Goal: Entertainment & Leisure: Consume media (video, audio)

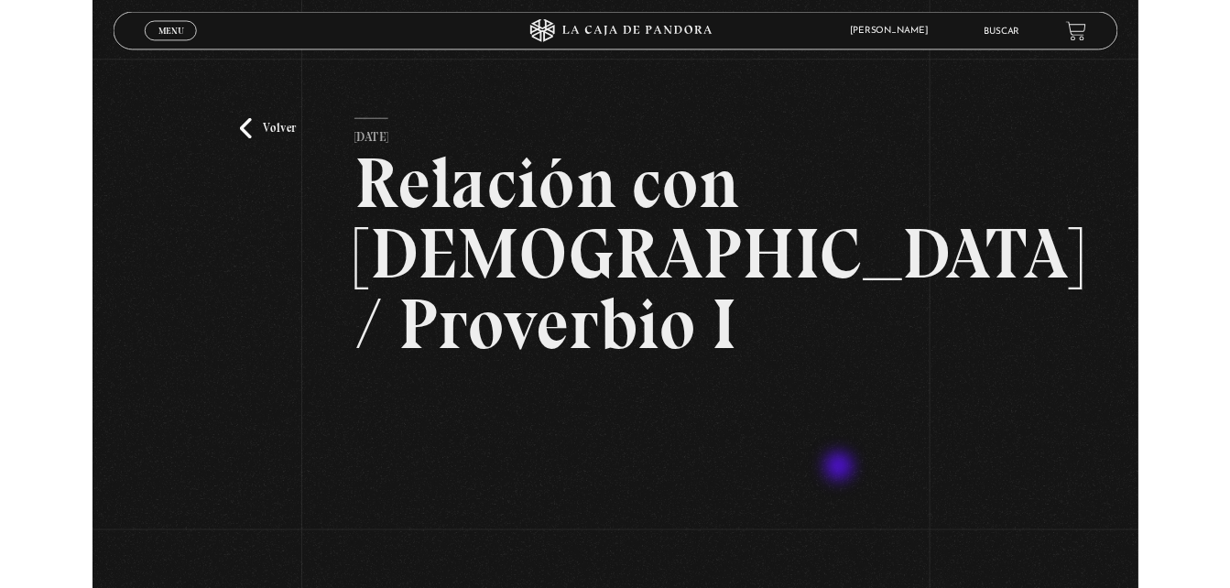
scroll to position [262, 0]
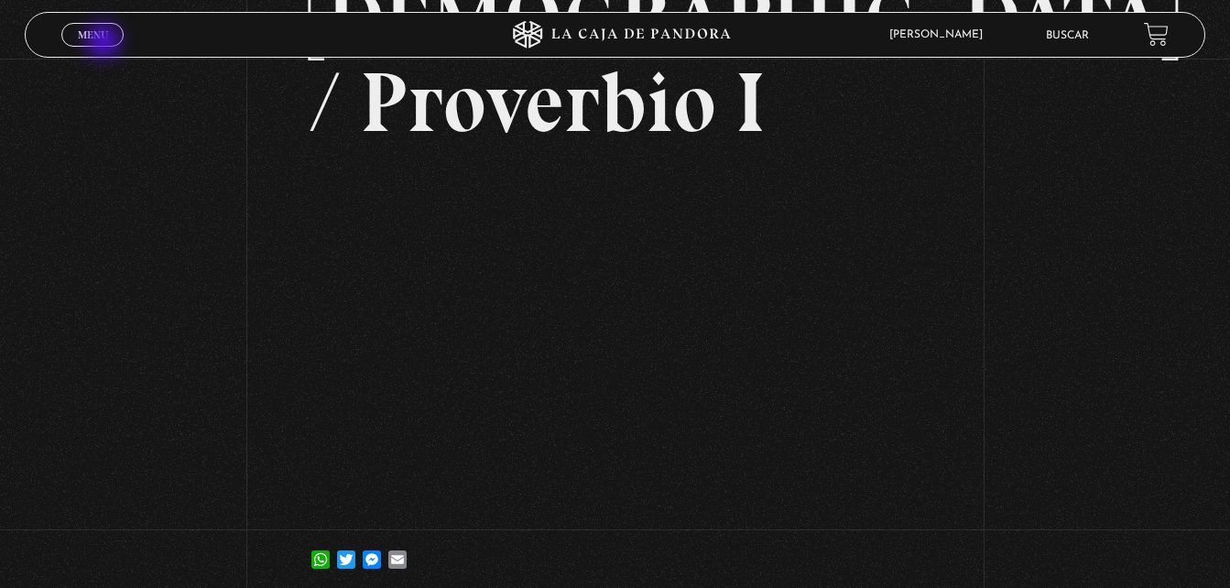
click at [98, 37] on span "Menu" at bounding box center [93, 34] width 30 height 11
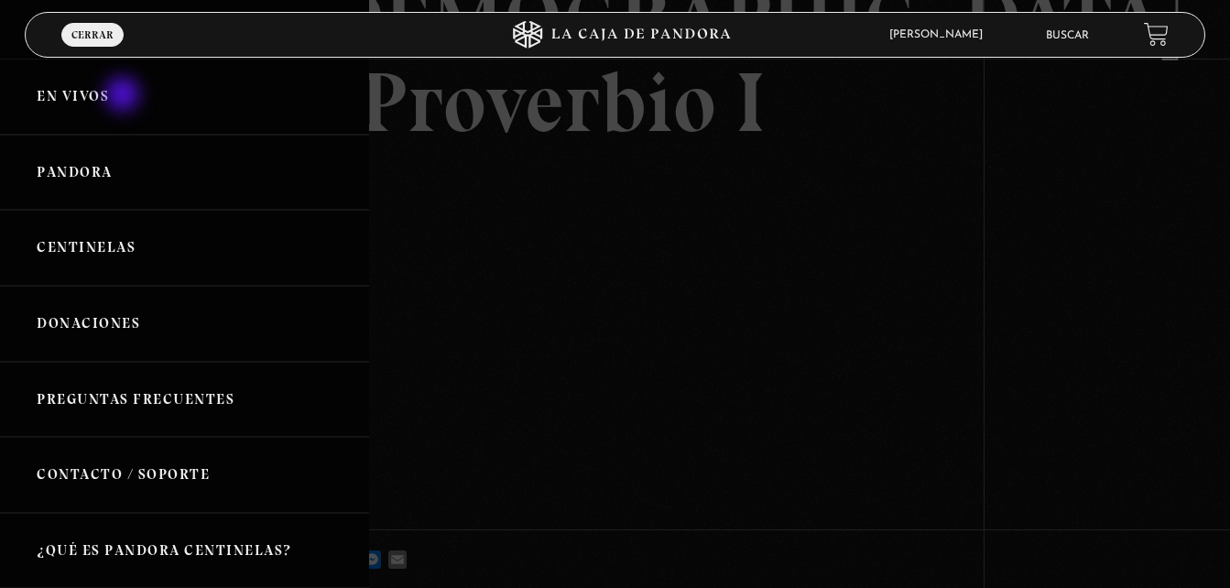
click at [123, 97] on link "En vivos" at bounding box center [184, 97] width 369 height 76
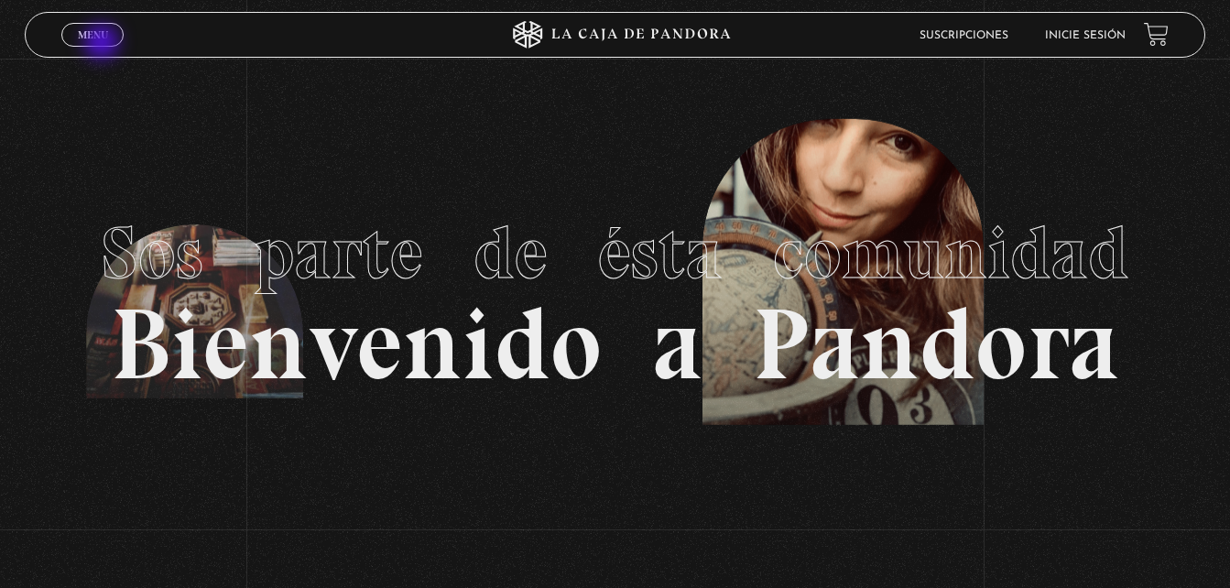
click at [104, 45] on span "Cerrar" at bounding box center [92, 51] width 43 height 13
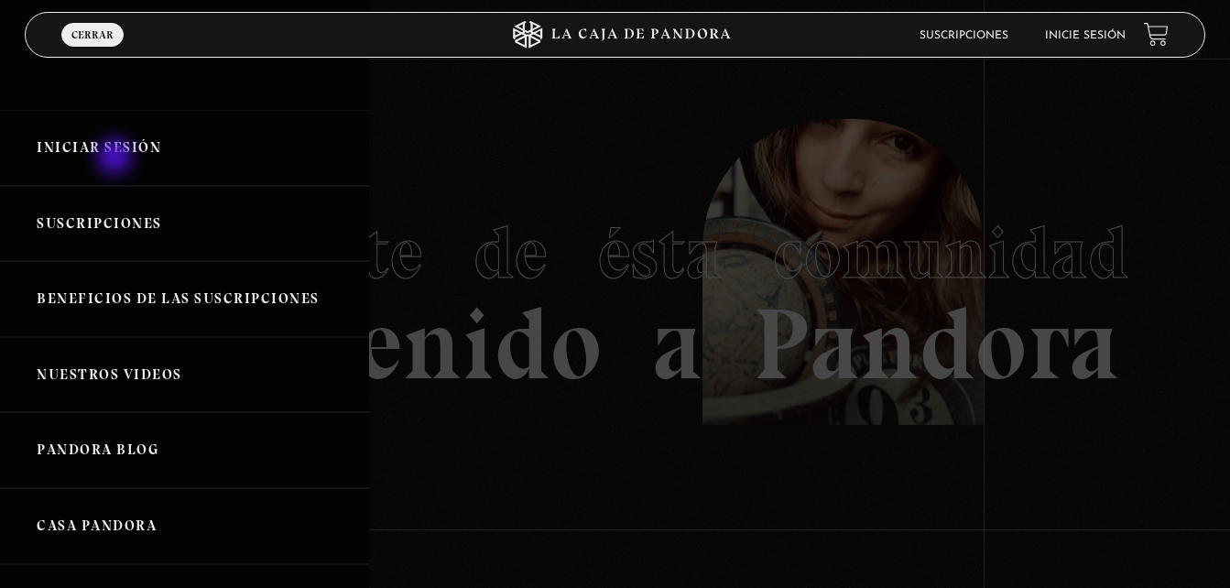
click at [116, 158] on link "Iniciar Sesión" at bounding box center [184, 148] width 369 height 76
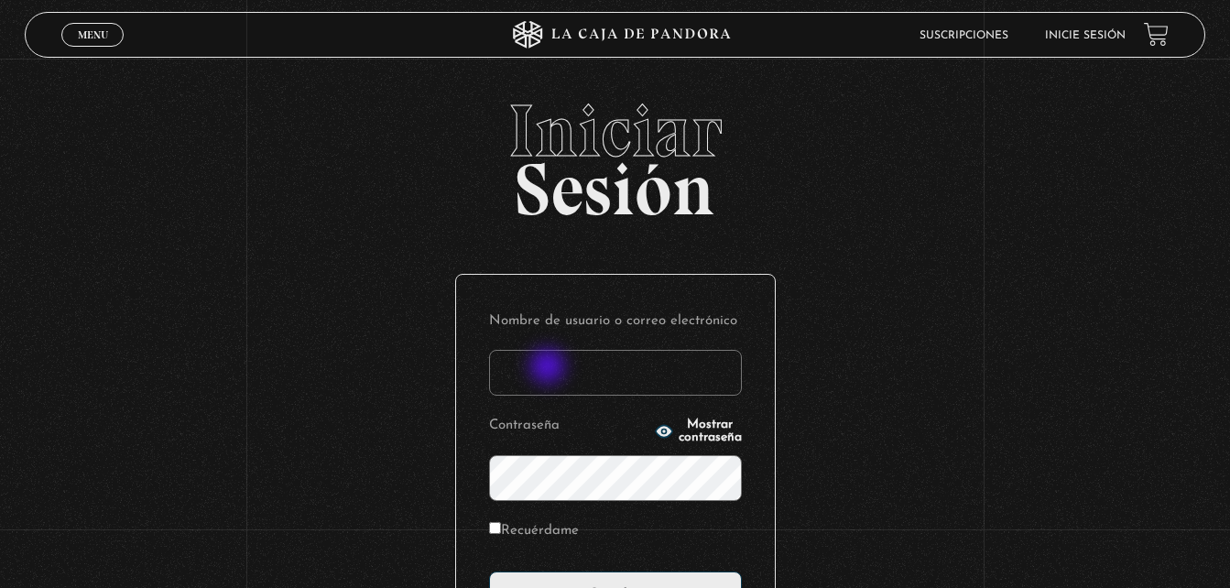
click at [550, 368] on input "Nombre de usuario o correo electrónico" at bounding box center [615, 373] width 253 height 46
type input "alecc2112@yahoo.es"
click at [489, 572] on input "Acceder" at bounding box center [615, 595] width 253 height 46
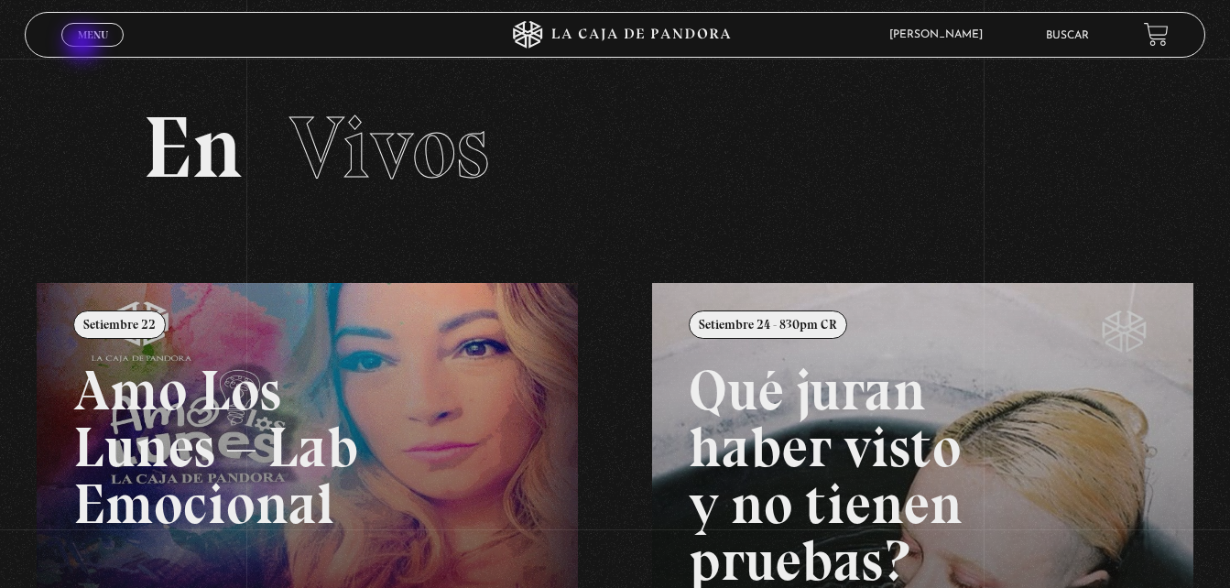
click at [84, 45] on span "Cerrar" at bounding box center [92, 51] width 43 height 13
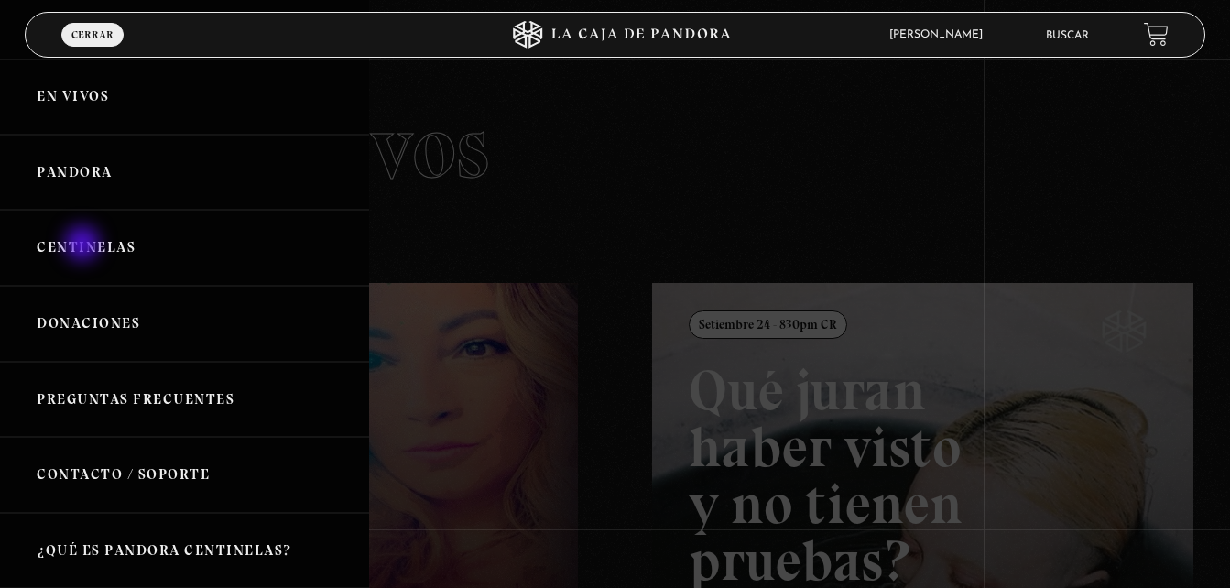
click at [84, 245] on link "Centinelas" at bounding box center [184, 248] width 369 height 76
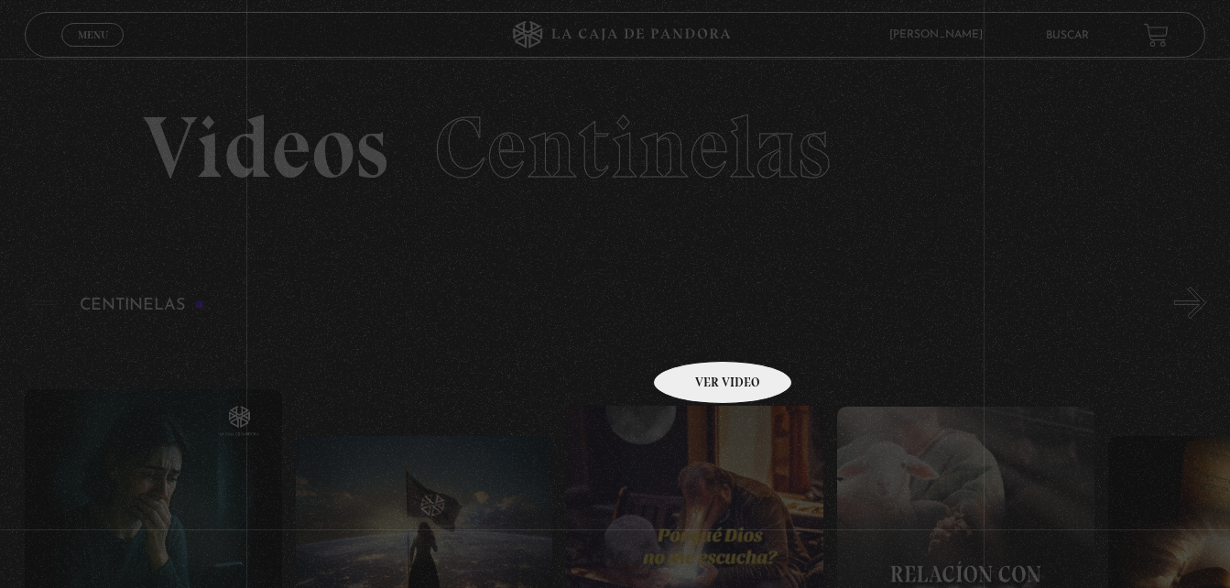
scroll to position [92, 0]
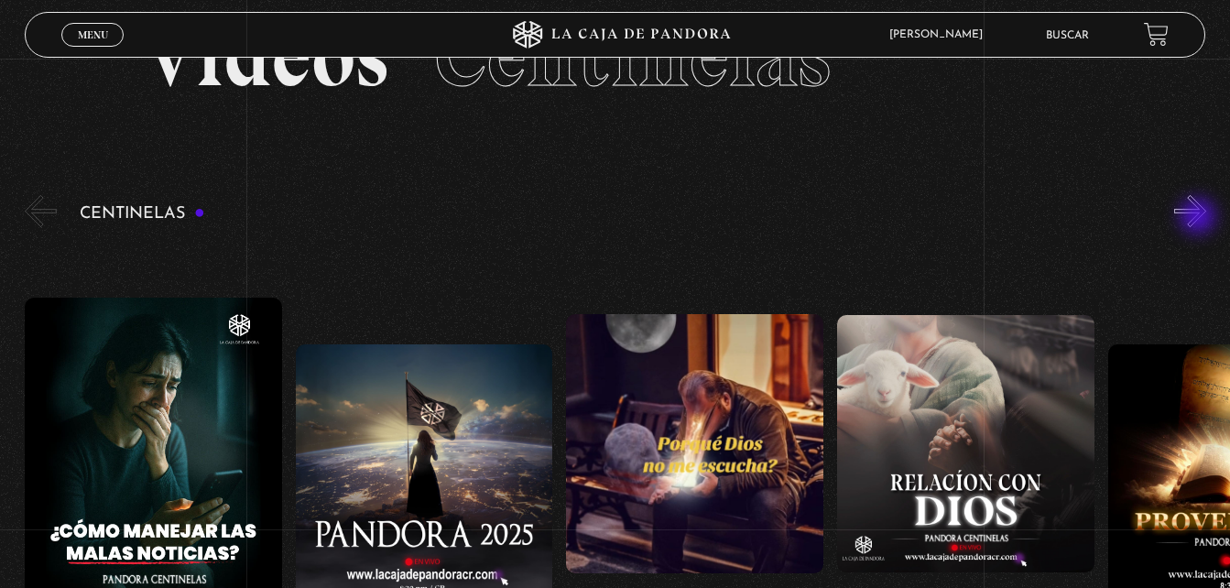
click at [1199, 209] on button "»" at bounding box center [1190, 211] width 32 height 32
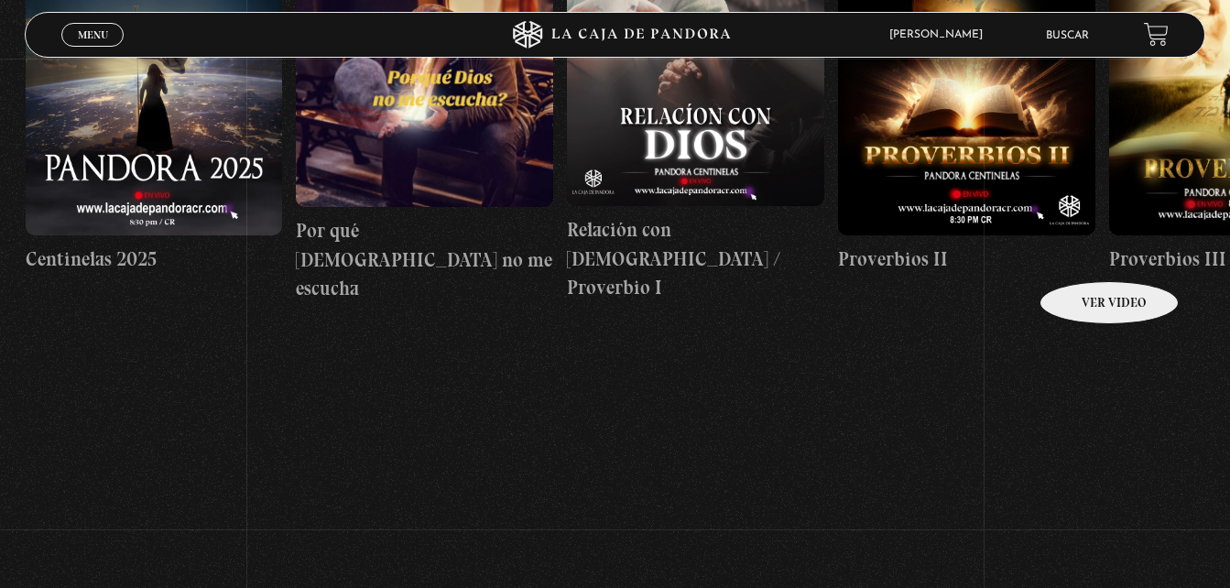
scroll to position [0, 271]
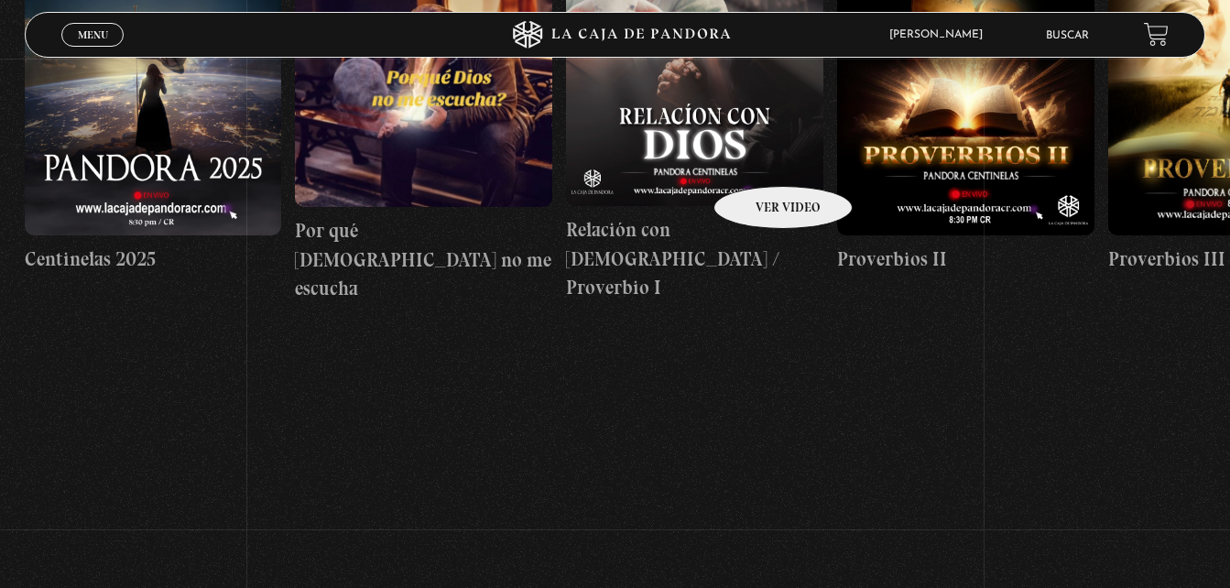
click at [759, 158] on figure at bounding box center [694, 77] width 257 height 257
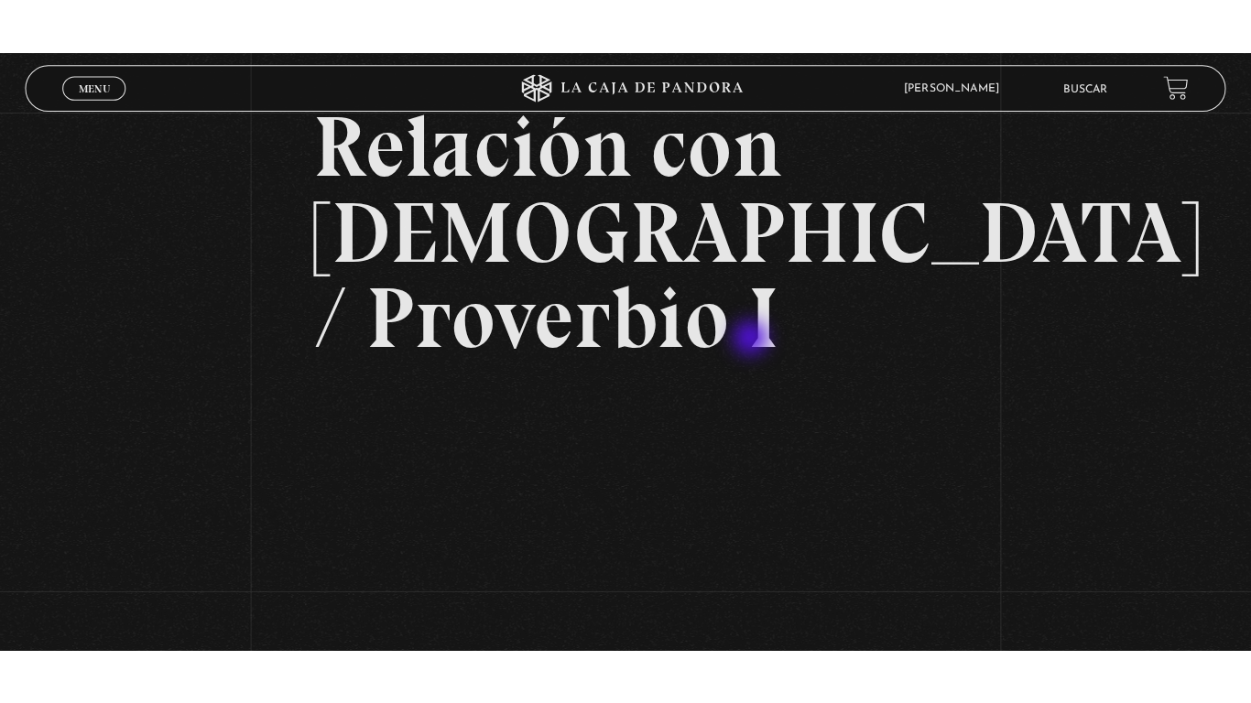
scroll to position [366, 0]
